Goal: Check status: Check status

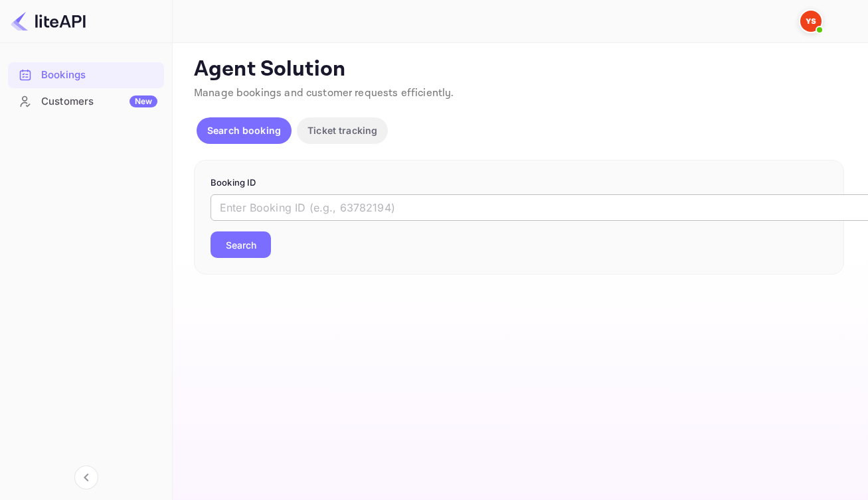
click at [437, 221] on input "text" at bounding box center [542, 207] width 664 height 27
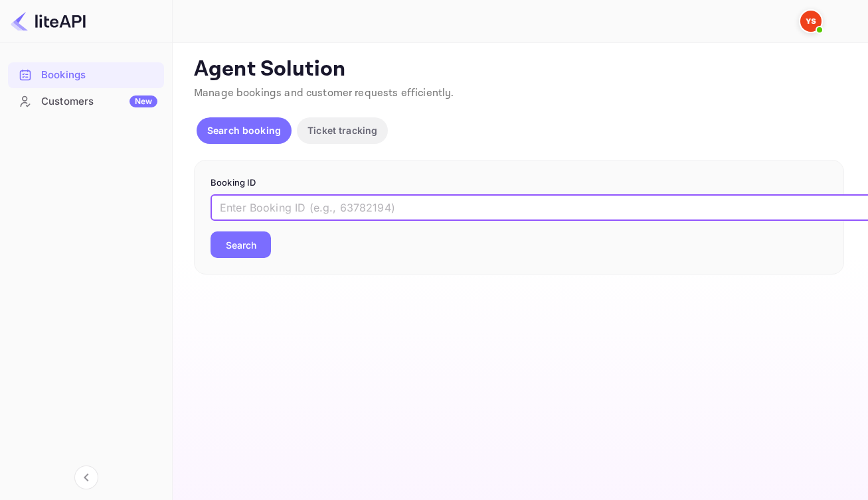
paste input "7147127"
type input "7147127"
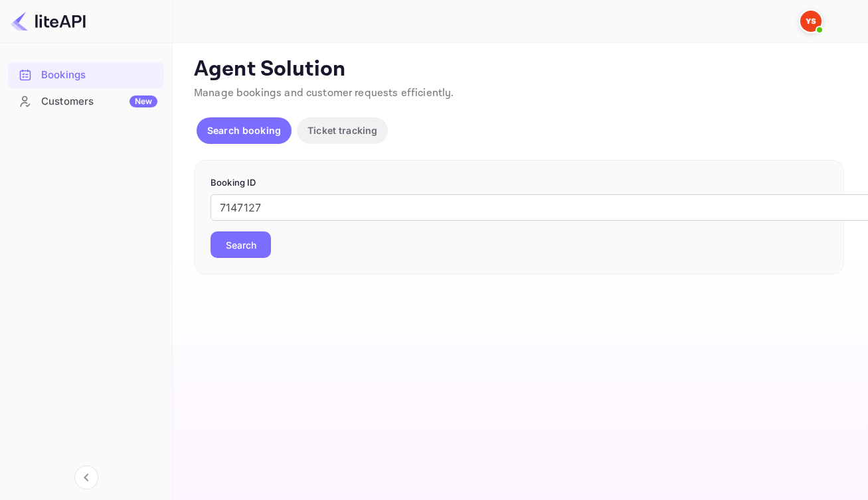
click at [256, 258] on button "Search" at bounding box center [240, 245] width 60 height 27
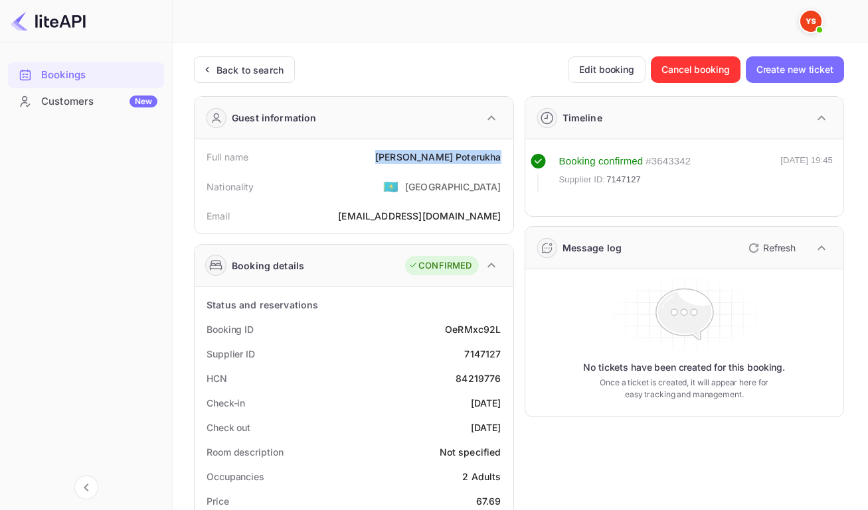
drag, startPoint x: 416, startPoint y: 163, endPoint x: 496, endPoint y: 170, distance: 80.0
click at [496, 169] on div "Full name [PERSON_NAME]" at bounding box center [354, 157] width 308 height 25
copy div "[PERSON_NAME]"
drag, startPoint x: 443, startPoint y: 341, endPoint x: 497, endPoint y: 342, distance: 53.1
click at [497, 337] on div "OeRMxc92L" at bounding box center [473, 330] width 56 height 14
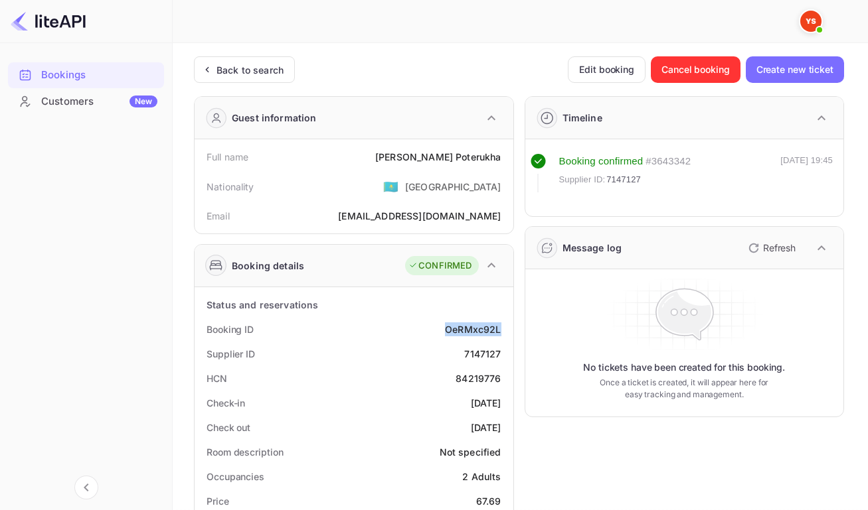
copy div "OeRMxc92L"
click at [476, 361] on div "7147127" at bounding box center [482, 354] width 37 height 14
copy div "7147127"
